Goal: Navigation & Orientation: Find specific page/section

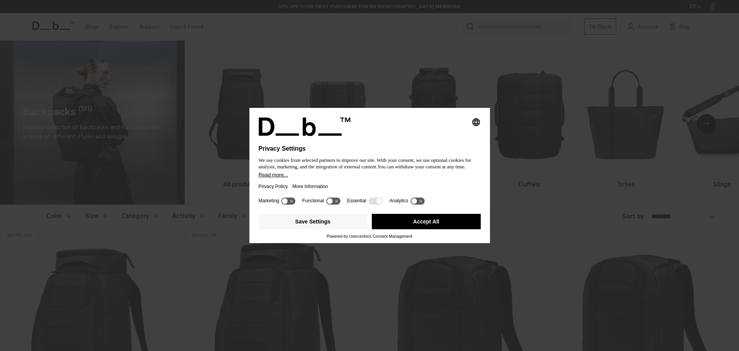
click at [444, 224] on button "Accept All" at bounding box center [426, 221] width 109 height 15
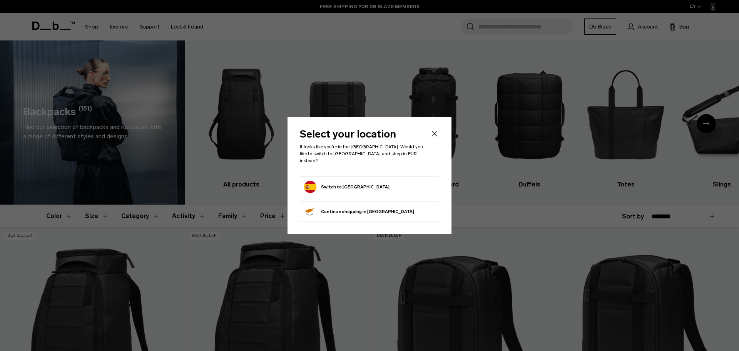
click at [335, 186] on button "Switch to Spain" at bounding box center [346, 187] width 85 height 12
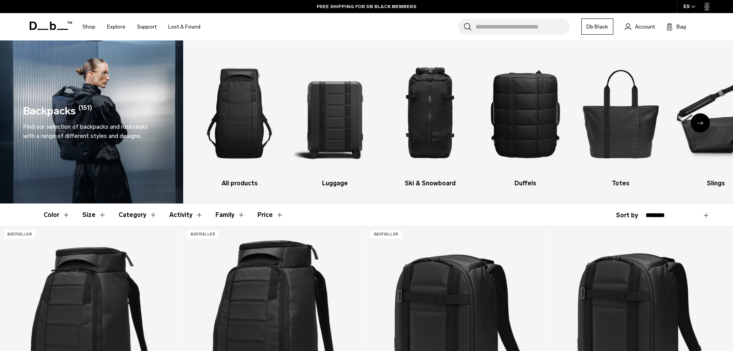
click at [278, 35] on div "Search for Bags, Luggage... Search Close Trending Products All Products Hugger …" at bounding box center [456, 26] width 501 height 27
click at [328, 132] on img "2 / 10" at bounding box center [335, 113] width 82 height 123
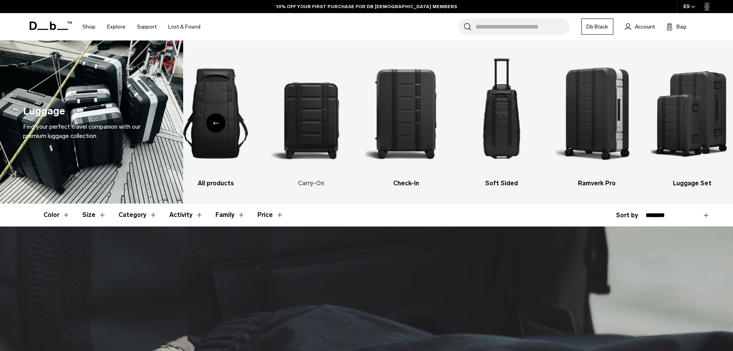
click at [317, 113] on img "2 / 6" at bounding box center [311, 113] width 82 height 123
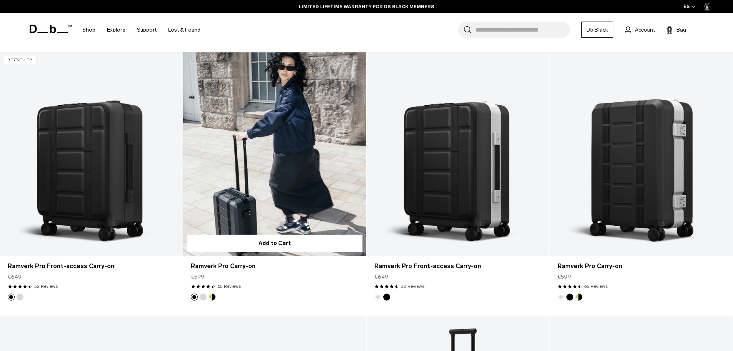
scroll to position [193, 0]
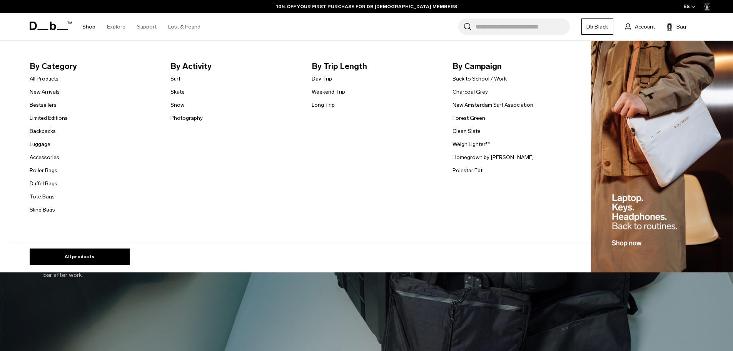
click at [54, 130] on link "Backpacks" at bounding box center [43, 131] width 26 height 8
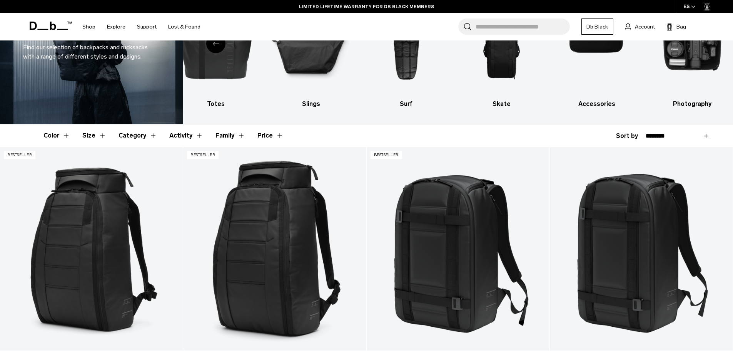
scroll to position [154, 0]
